Goal: Information Seeking & Learning: Learn about a topic

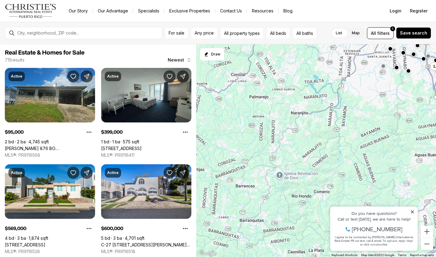
drag, startPoint x: 279, startPoint y: 211, endPoint x: 435, endPoint y: 31, distance: 238.1
click at [435, 32] on div "For sale Any price All property types All beds All baths List Map List Map All …" at bounding box center [218, 139] width 436 height 235
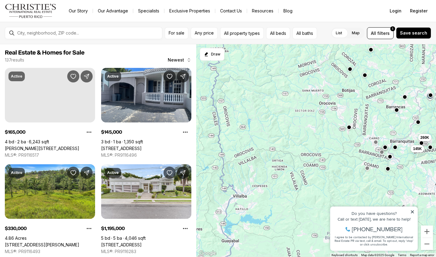
drag, startPoint x: 284, startPoint y: 114, endPoint x: 435, endPoint y: 34, distance: 170.0
click at [435, 34] on div "For sale Any price All property types All beds All baths List Map List Map All …" at bounding box center [218, 139] width 436 height 235
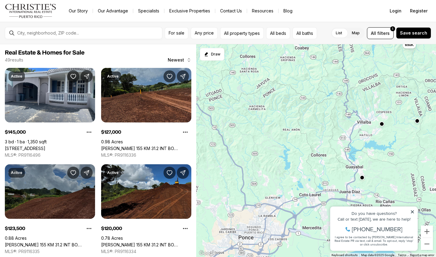
drag, startPoint x: 310, startPoint y: 111, endPoint x: 435, endPoint y: 37, distance: 145.1
click at [435, 38] on div "For sale Any price All property types All beds All baths List Map List Map All …" at bounding box center [218, 139] width 436 height 235
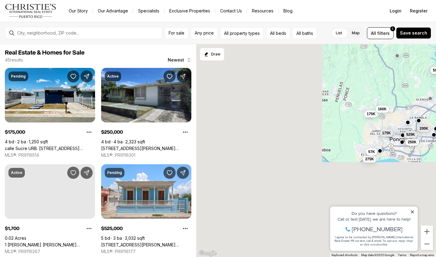
drag, startPoint x: 284, startPoint y: 130, endPoint x: 435, endPoint y: 32, distance: 180.8
click at [435, 32] on div "For sale Any price All property types All beds All baths List Map List Map All …" at bounding box center [218, 139] width 436 height 235
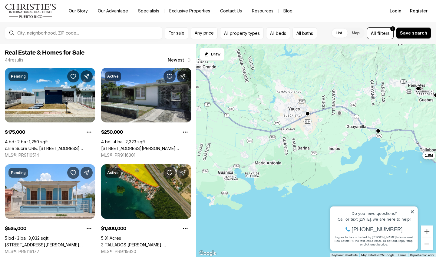
drag, startPoint x: 329, startPoint y: 67, endPoint x: 434, endPoint y: 66, distance: 105.0
click at [435, 66] on div "175K 250K 525K 599K 175K 275K 57K 160K 200K 515K 1.8M 265K" at bounding box center [316, 150] width 240 height 213
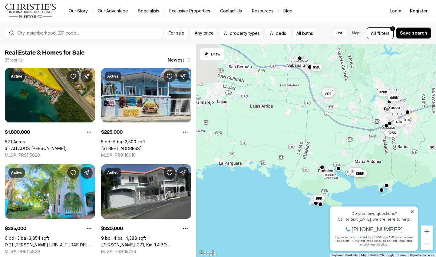
drag, startPoint x: 293, startPoint y: 89, endPoint x: 394, endPoint y: 87, distance: 101.1
click at [395, 87] on div "1.8M 160K 225K 325K 320K 40K 95K 117K 32K 855K 99K 449K" at bounding box center [316, 150] width 240 height 213
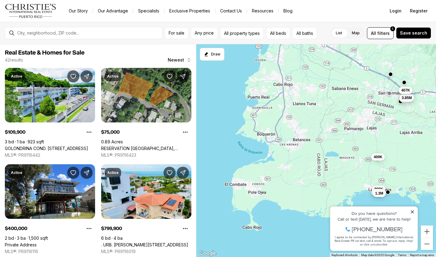
drag, startPoint x: 279, startPoint y: 117, endPoint x: 429, endPoint y: 144, distance: 152.8
click at [429, 144] on div "225K 325K 320K 40K 110K 3.85M 75K 400K 800K 289K 1.3M 407K" at bounding box center [316, 150] width 240 height 213
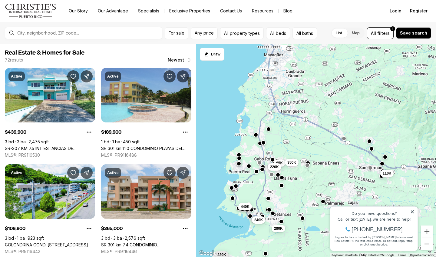
drag, startPoint x: 396, startPoint y: 65, endPoint x: 376, endPoint y: 140, distance: 76.9
click at [377, 140] on div "110K 400K 800K 65K 350K 280K 220K 190K 265K 239K 240K 440K" at bounding box center [316, 150] width 240 height 213
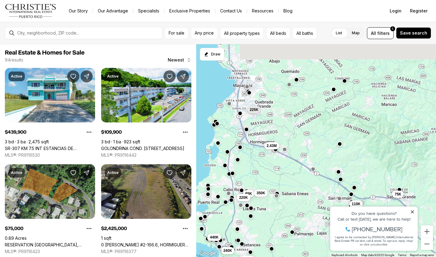
drag, startPoint x: 376, startPoint y: 140, endPoint x: 345, endPoint y: 171, distance: 44.9
click at [345, 171] on div "110K 400K 65K 350K 280K 220K 239K 240K 440K 2.43M 225K 75K" at bounding box center [316, 150] width 240 height 213
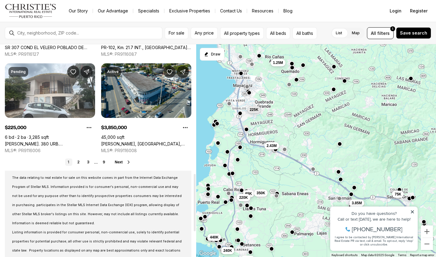
scroll to position [498, 0]
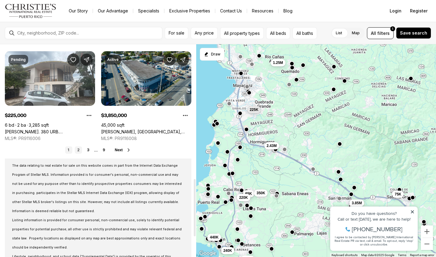
click at [79, 149] on link "2" at bounding box center [78, 149] width 7 height 7
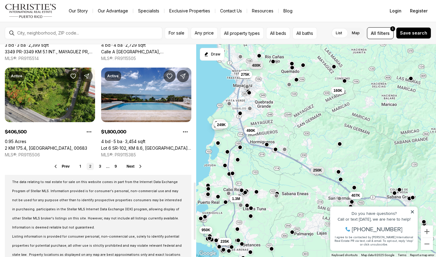
scroll to position [540, 0]
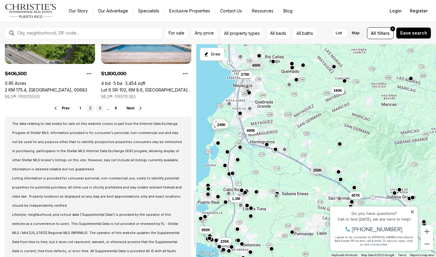
click at [98, 108] on link "3" at bounding box center [99, 107] width 7 height 7
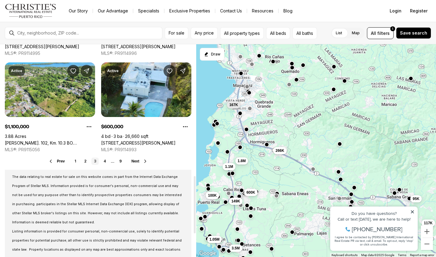
scroll to position [488, 0]
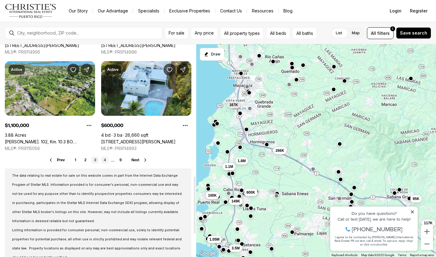
click at [103, 158] on link "4" at bounding box center [104, 159] width 7 height 7
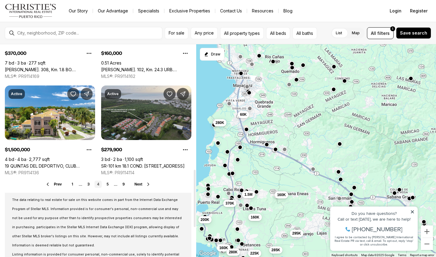
scroll to position [470, 0]
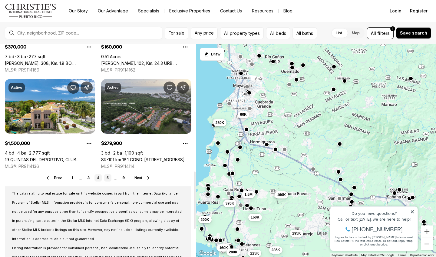
click at [106, 177] on link "5" at bounding box center [107, 177] width 7 height 7
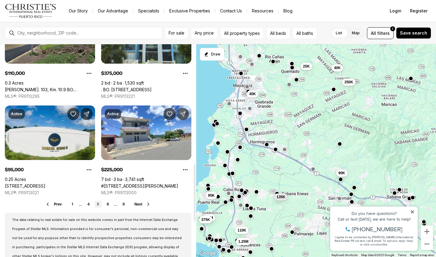
scroll to position [444, 0]
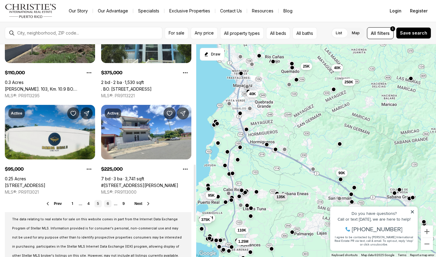
click at [110, 204] on link "6" at bounding box center [107, 203] width 7 height 7
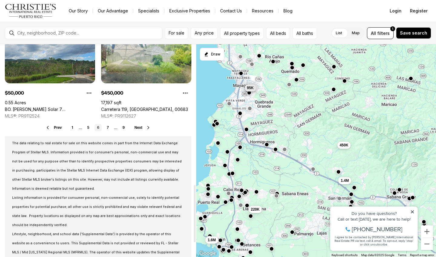
scroll to position [521, 0]
click at [106, 129] on link "7" at bounding box center [107, 126] width 7 height 7
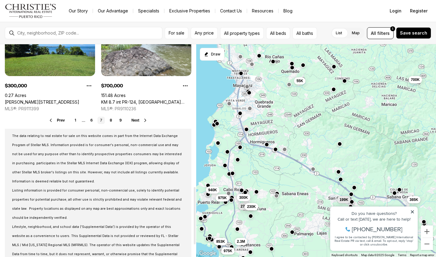
scroll to position [528, 0]
